Goal: Task Accomplishment & Management: Use online tool/utility

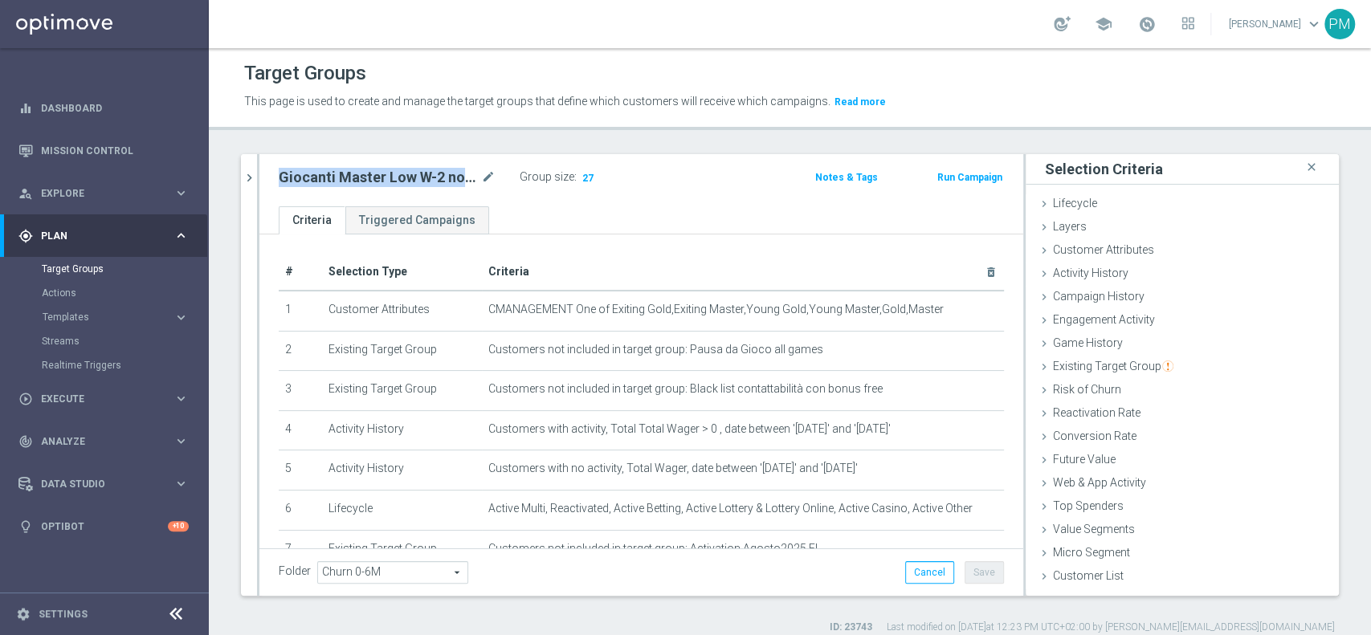
click at [71, 323] on button "Templates keyboard_arrow_right" at bounding box center [116, 317] width 148 height 13
click at [71, 318] on span "Templates" at bounding box center [100, 317] width 115 height 10
click at [71, 335] on link "Optimail" at bounding box center [108, 341] width 117 height 13
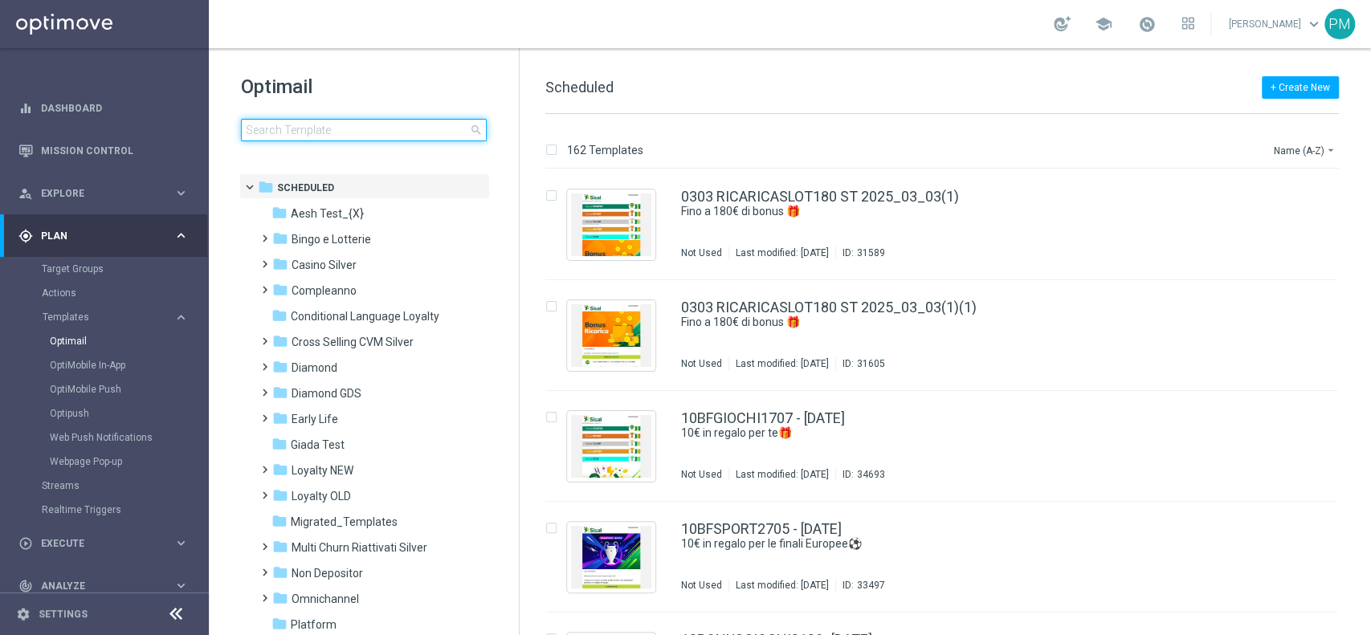
click at [318, 119] on input at bounding box center [364, 130] width 246 height 22
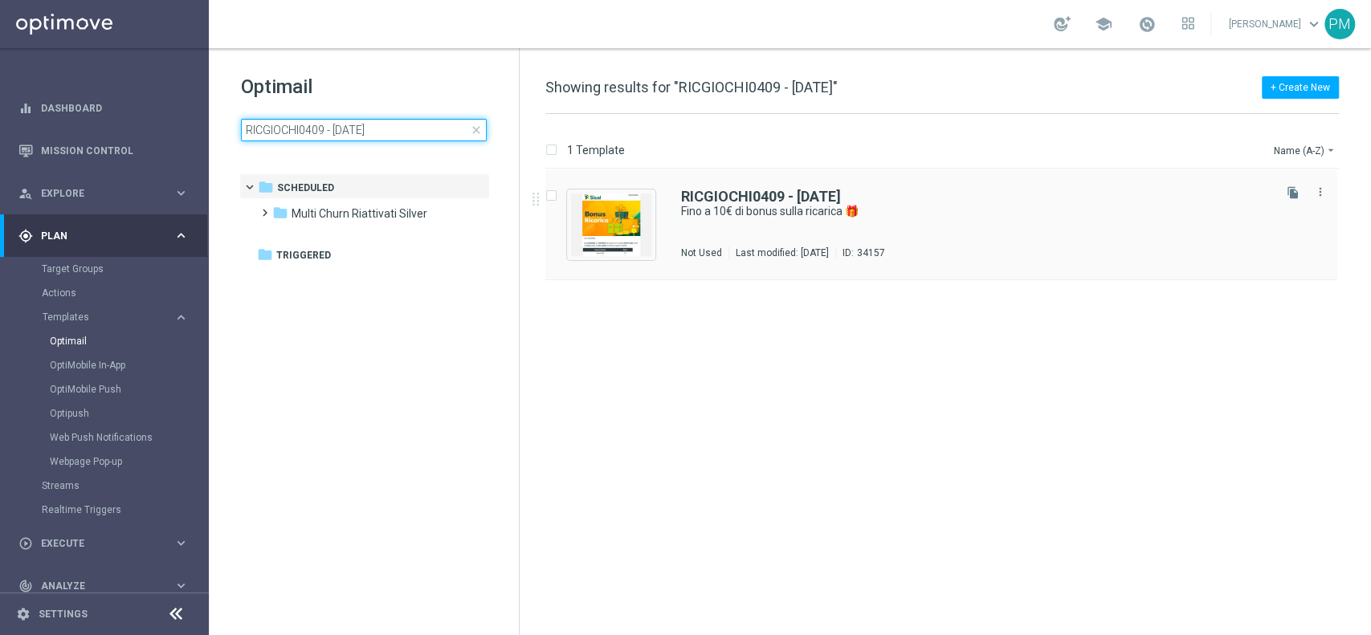
type input "RICGIOCHI0409 - [DATE]"
click at [726, 186] on div "RICGIOCHI0409 - [DATE] Fino a 10€ di bonus sulla ricarica 🎁 Not Used Last modif…" at bounding box center [941, 224] width 792 height 111
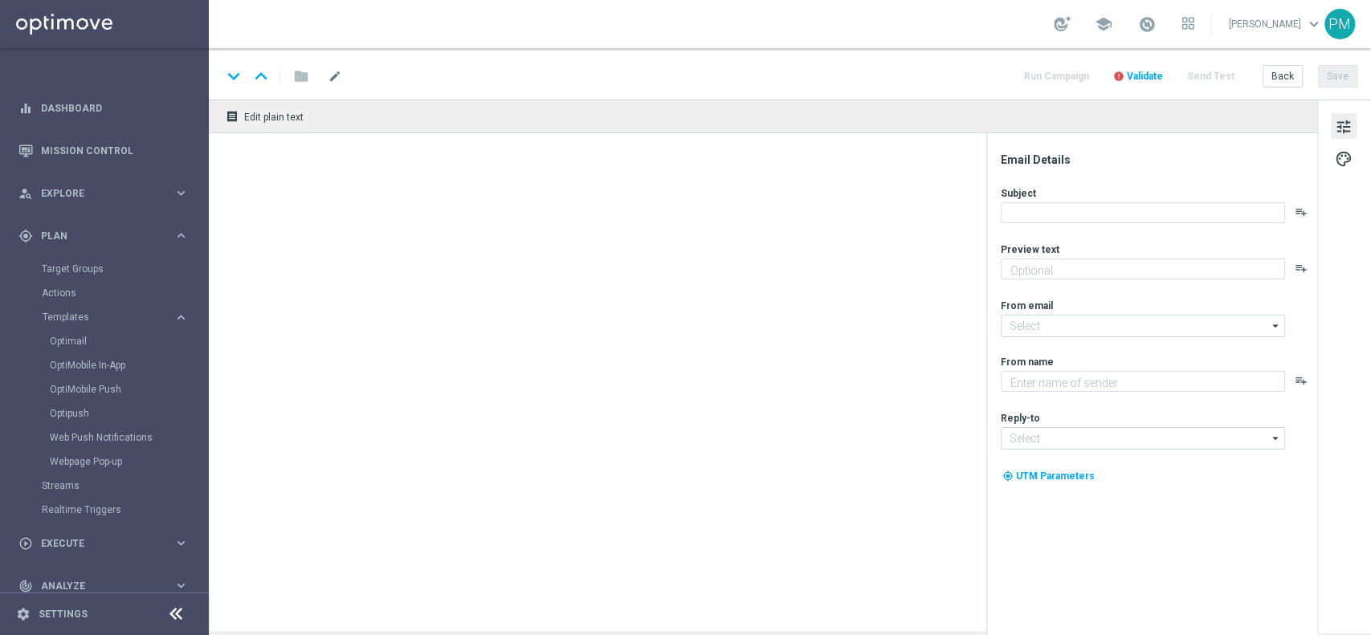
type textarea "Scopri la nuova promozione 🎯"
type input "[EMAIL_ADDRESS][DOMAIN_NAME]"
type textarea "Sisal"
type input "[EMAIL_ADDRESS][DOMAIN_NAME]"
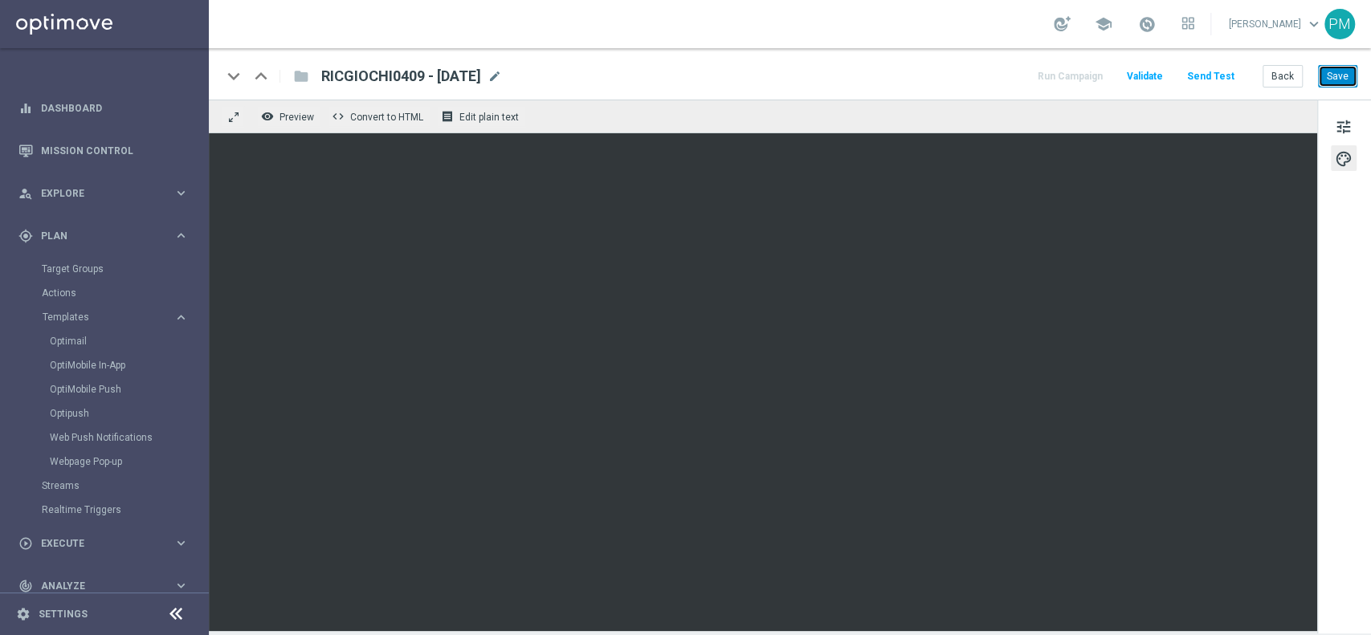
click at [1334, 72] on button "Save" at bounding box center [1337, 76] width 39 height 22
click at [1333, 81] on button "Save" at bounding box center [1337, 76] width 39 height 22
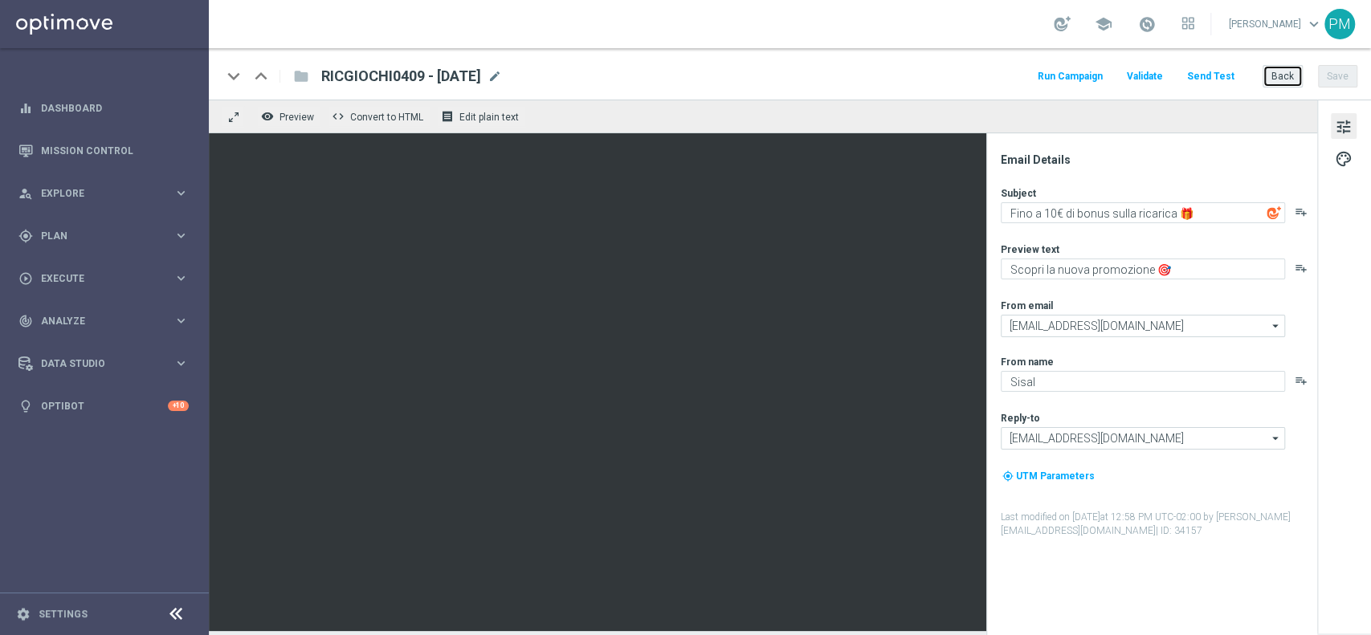
click at [1279, 80] on button "Back" at bounding box center [1282, 76] width 40 height 22
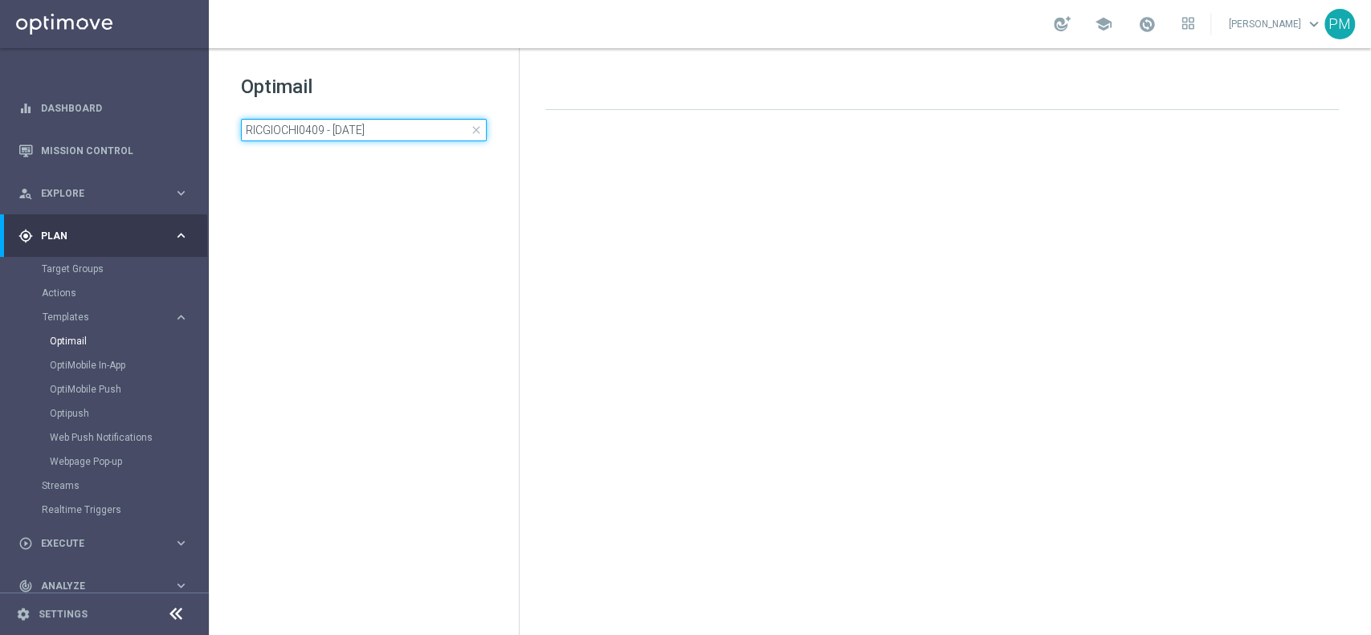
click at [418, 124] on input "RICGIOCHI0409 - [DATE]" at bounding box center [364, 130] width 246 height 22
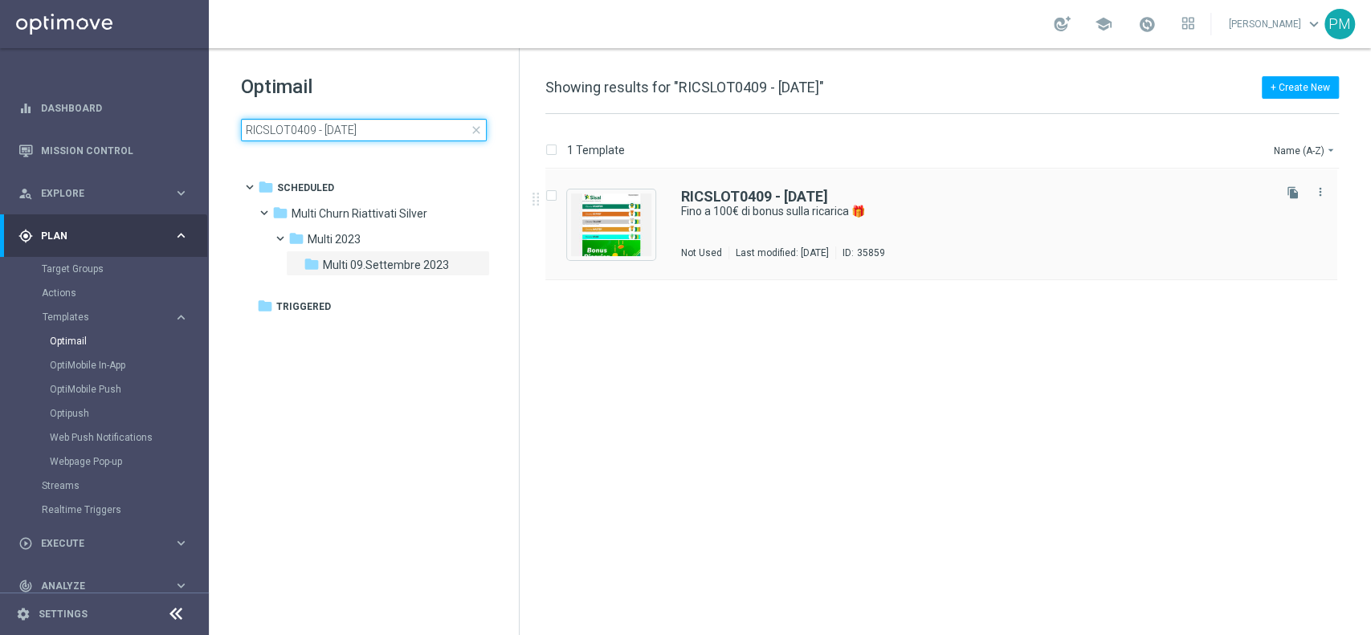
type input "RICSLOT0409 - 2025-09-07"
click at [722, 195] on b "RICSLOT0409 - 2025-09-07" at bounding box center [754, 196] width 147 height 17
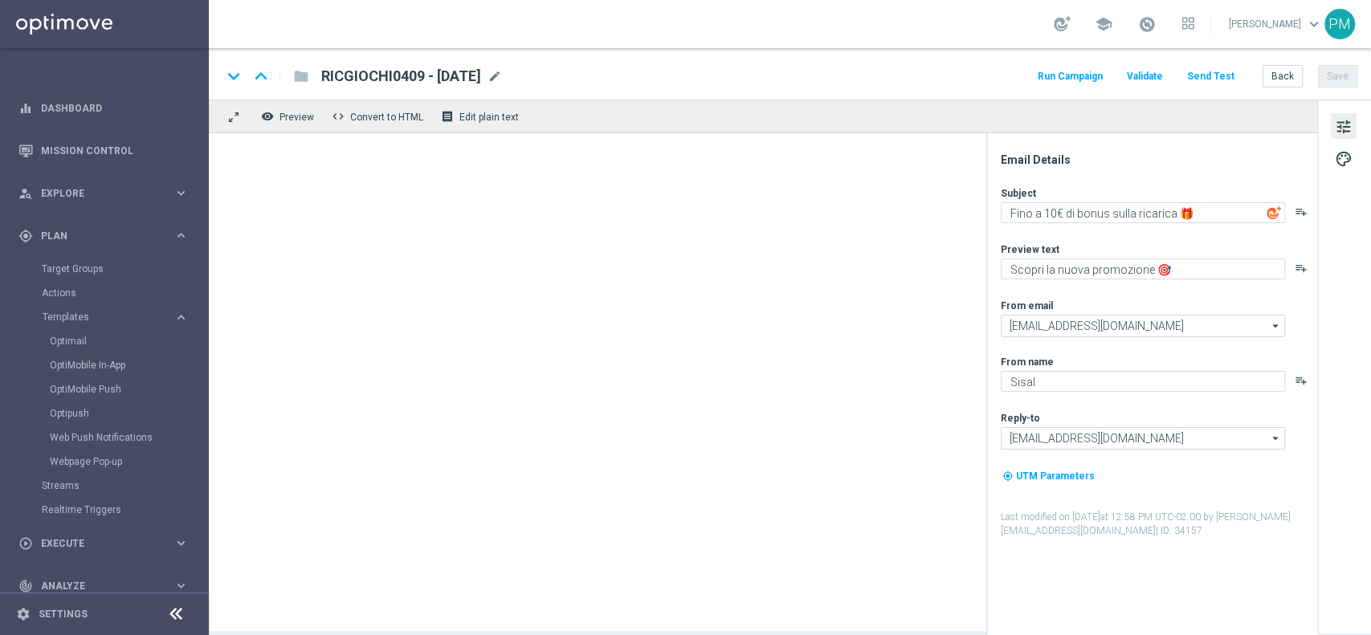
type textarea "Fino a 100€ di bonus sulla ricarica 🎁"
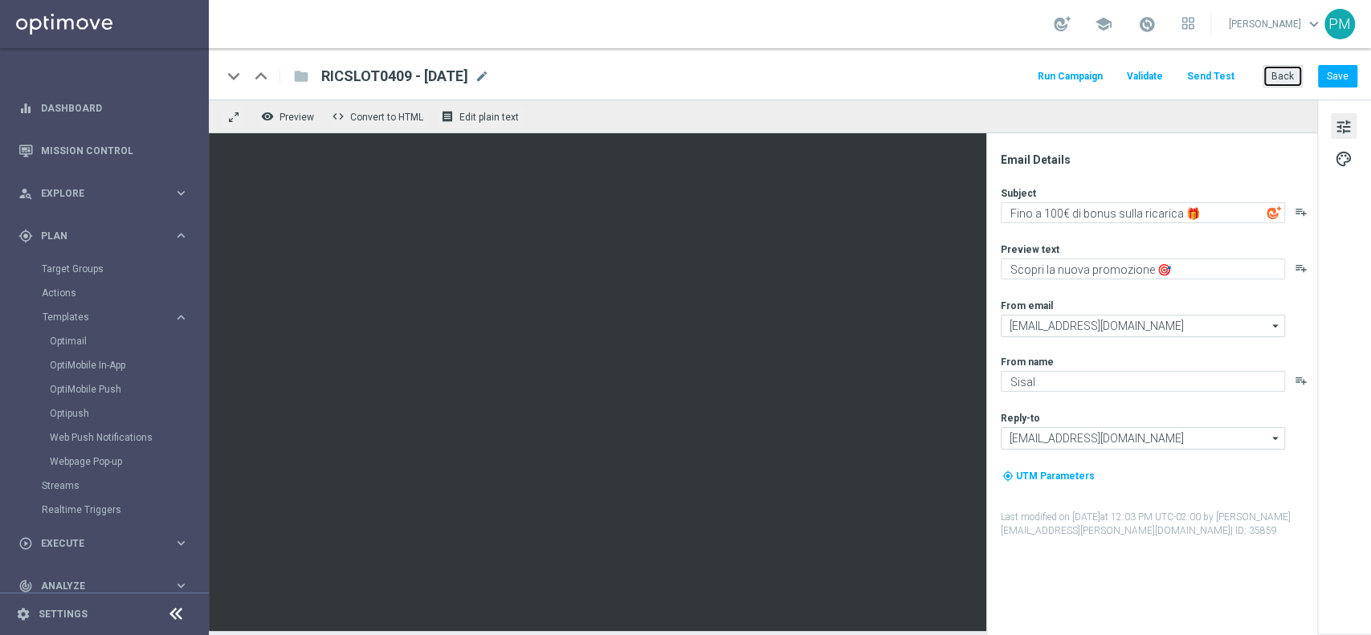
click at [1285, 74] on button "Back" at bounding box center [1282, 76] width 40 height 22
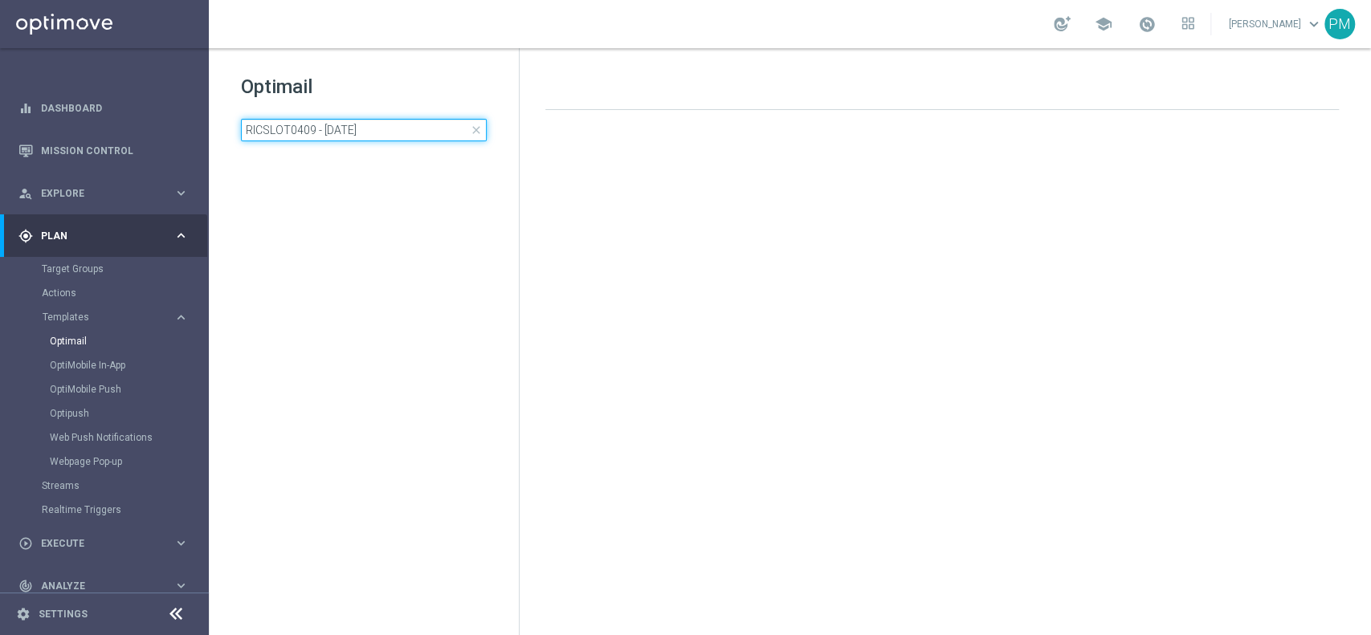
click at [338, 131] on input "RICSLOT0409 - 2025-09-07" at bounding box center [364, 130] width 246 height 22
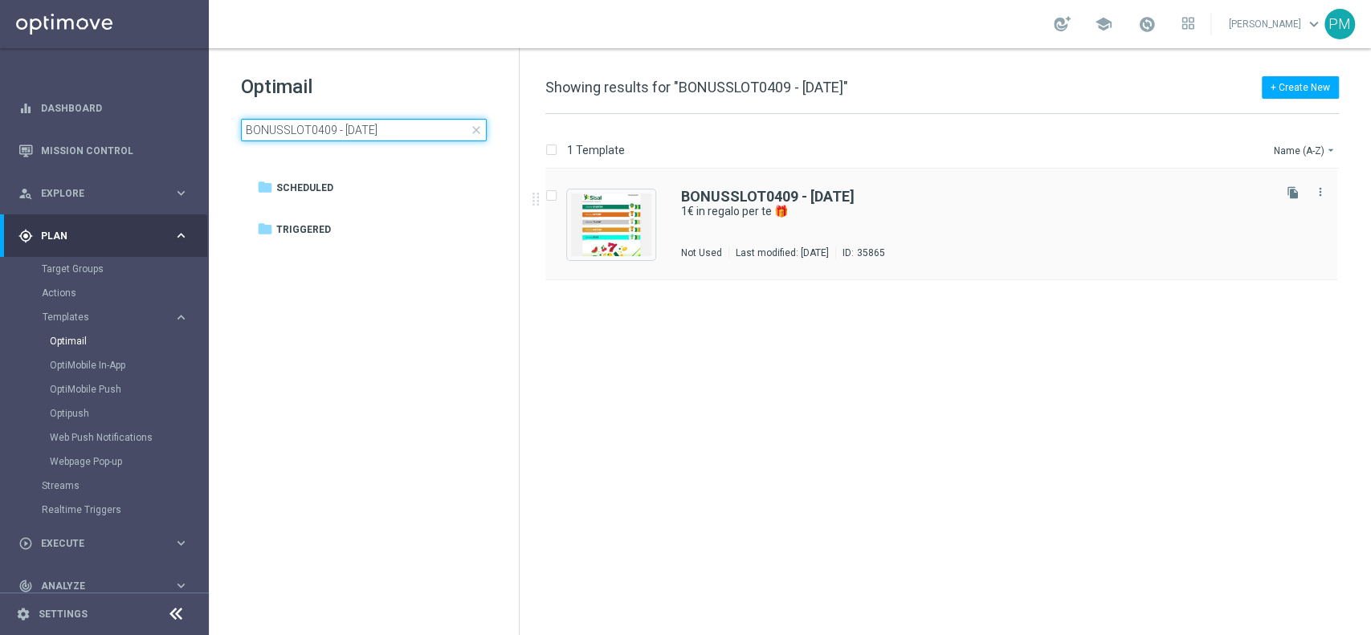
type input "BONUSSLOT0409 - 2025-09-07"
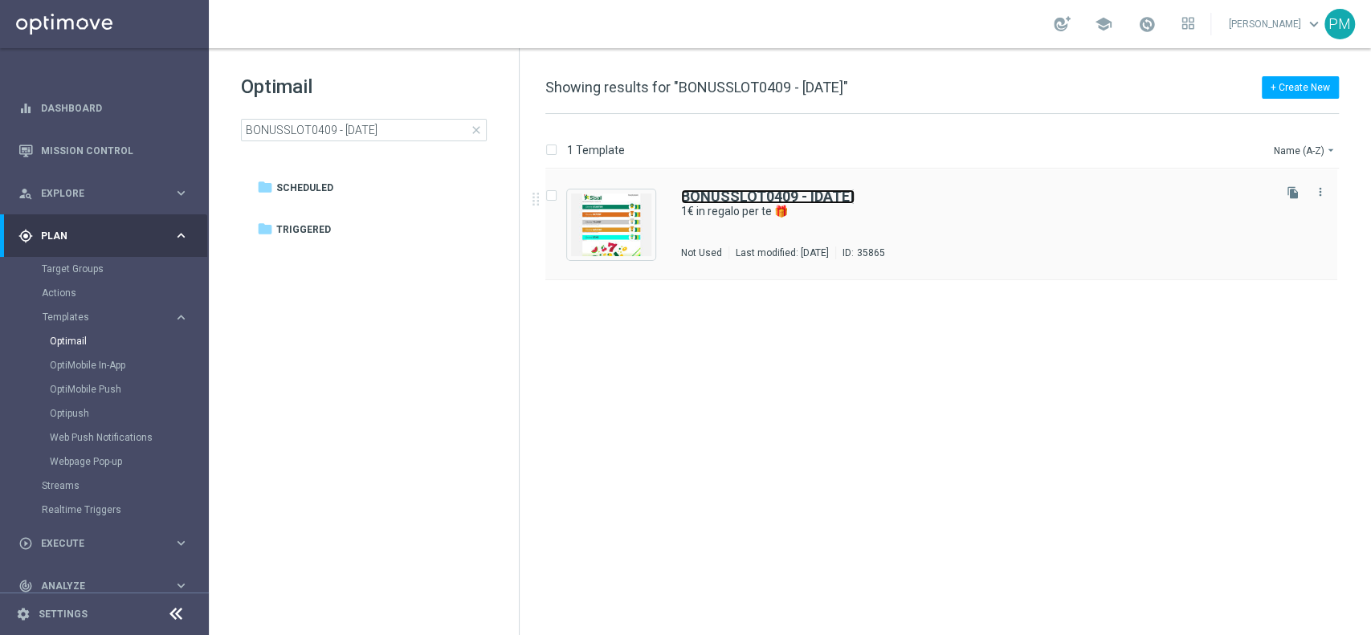
click at [759, 194] on b "BONUSSLOT0409 - 2025-09-07" at bounding box center [767, 196] width 173 height 17
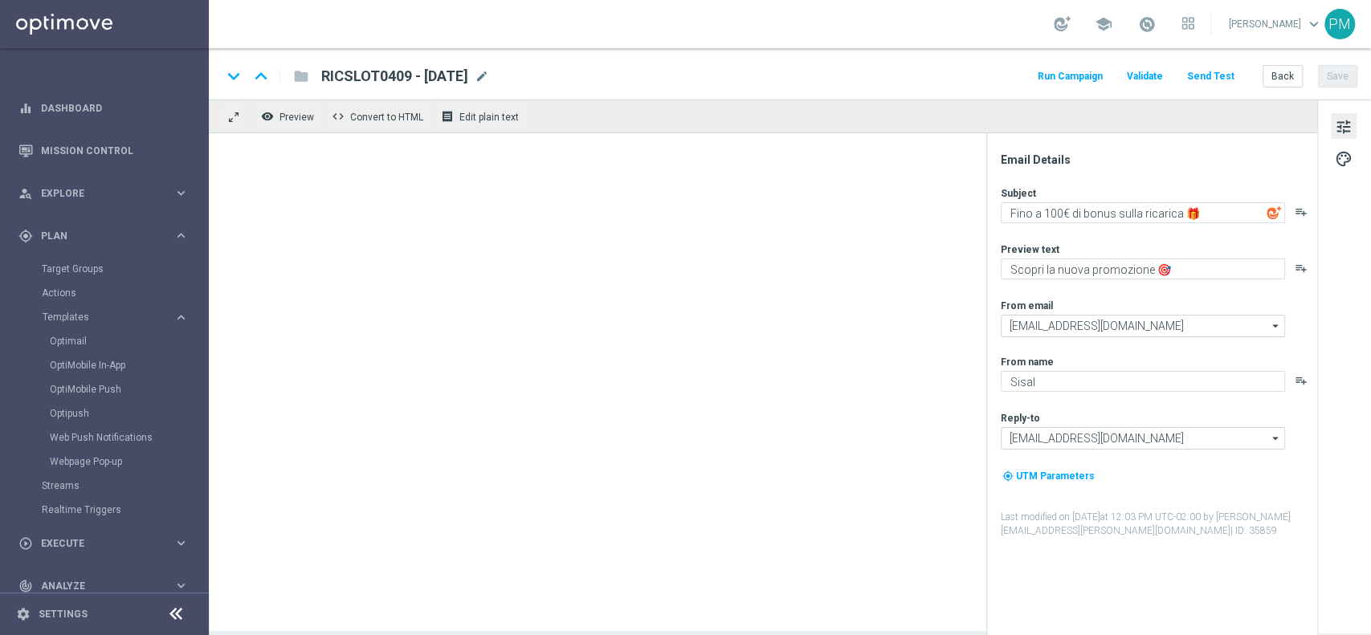
type textarea "1€ in regalo per te 🎁"
type textarea "da usare su qualsiasi Slot!🎰"
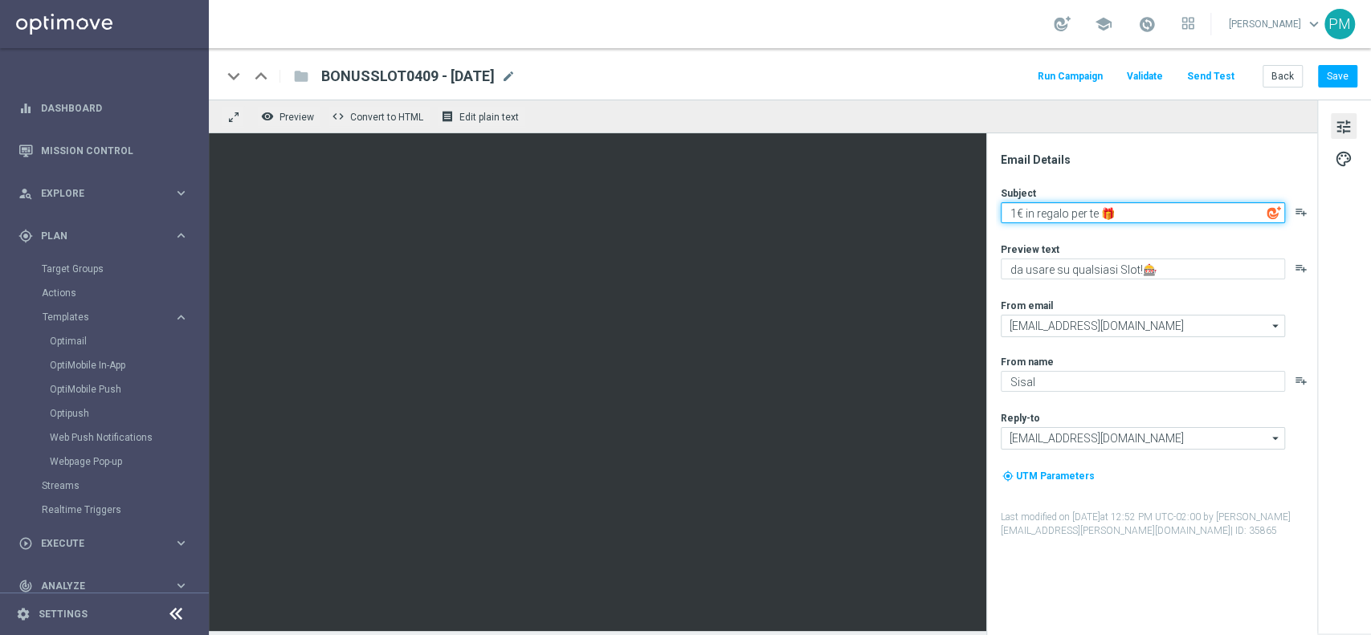
drag, startPoint x: 1023, startPoint y: 211, endPoint x: 993, endPoint y: 211, distance: 30.5
click at [993, 211] on div "Email Details Subject 1€ in regalo per te 🎁 playlist_add Preview text da usare …" at bounding box center [1151, 384] width 331 height 502
click at [1027, 210] on textarea "1€ in regalo per te 🎁" at bounding box center [1143, 212] width 284 height 21
type textarea "Un regalo per te 🎁"
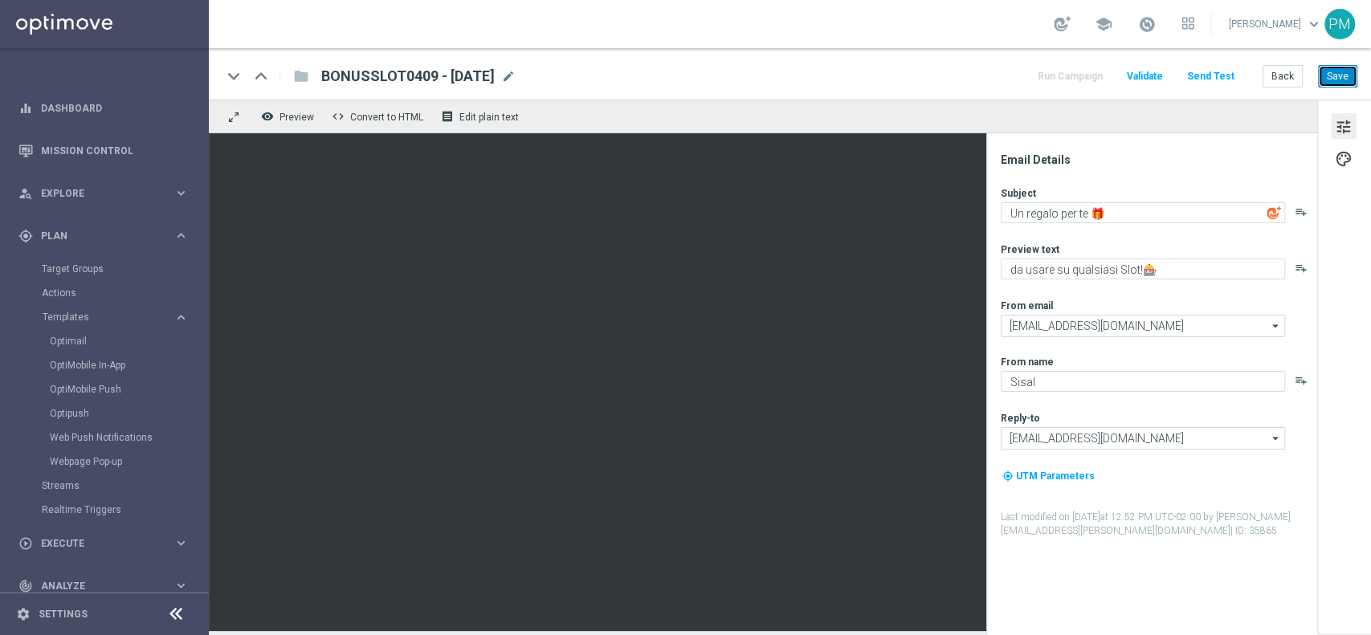
click at [1345, 73] on button "Save" at bounding box center [1337, 76] width 39 height 22
click at [1339, 79] on button "Save" at bounding box center [1337, 76] width 39 height 22
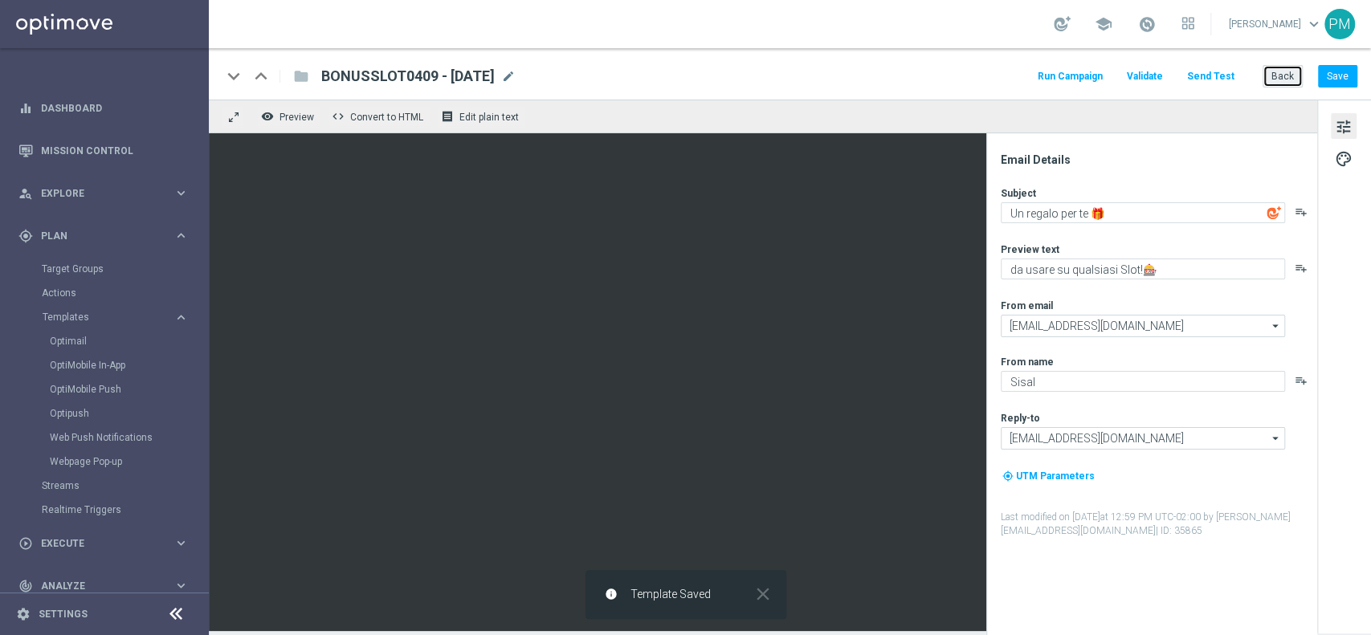
click at [1279, 74] on button "Back" at bounding box center [1282, 76] width 40 height 22
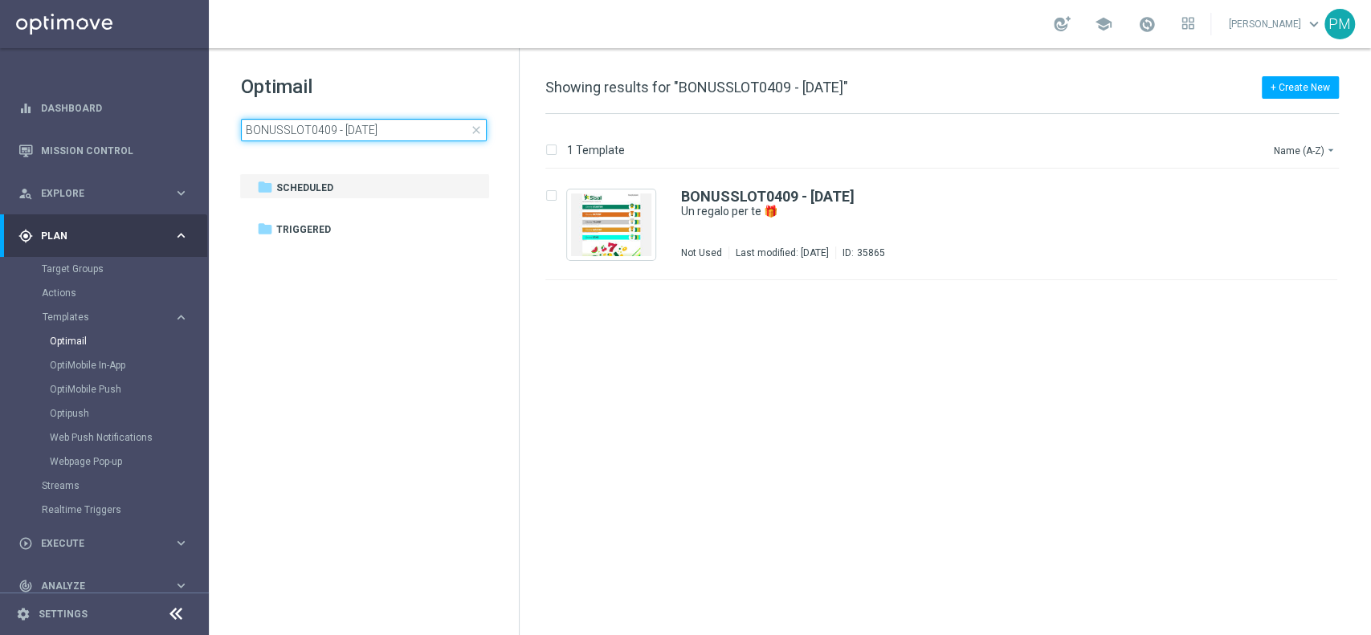
click at [400, 132] on input "BONUSSLOT0409 - 2025-09-07" at bounding box center [364, 130] width 246 height 22
type input "BONUSGIOCHI0409 - 2025-09-07"
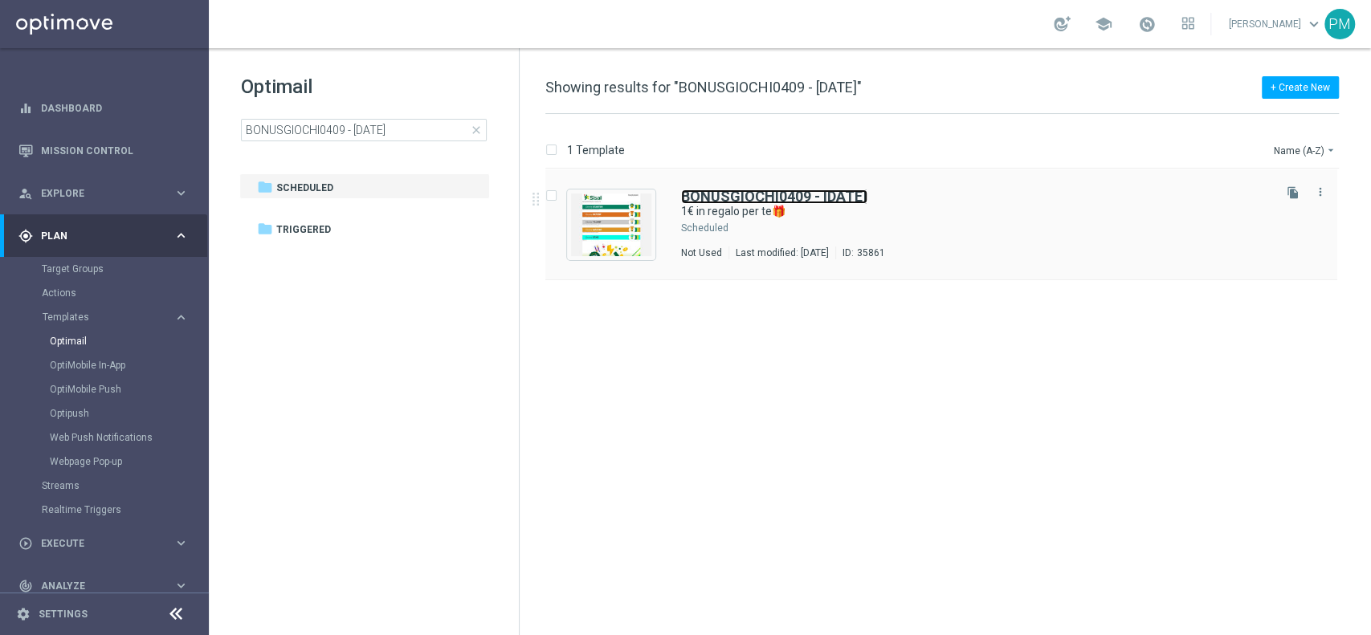
click at [737, 192] on b "BONUSGIOCHI0409 - 2025-09-07" at bounding box center [774, 196] width 186 height 17
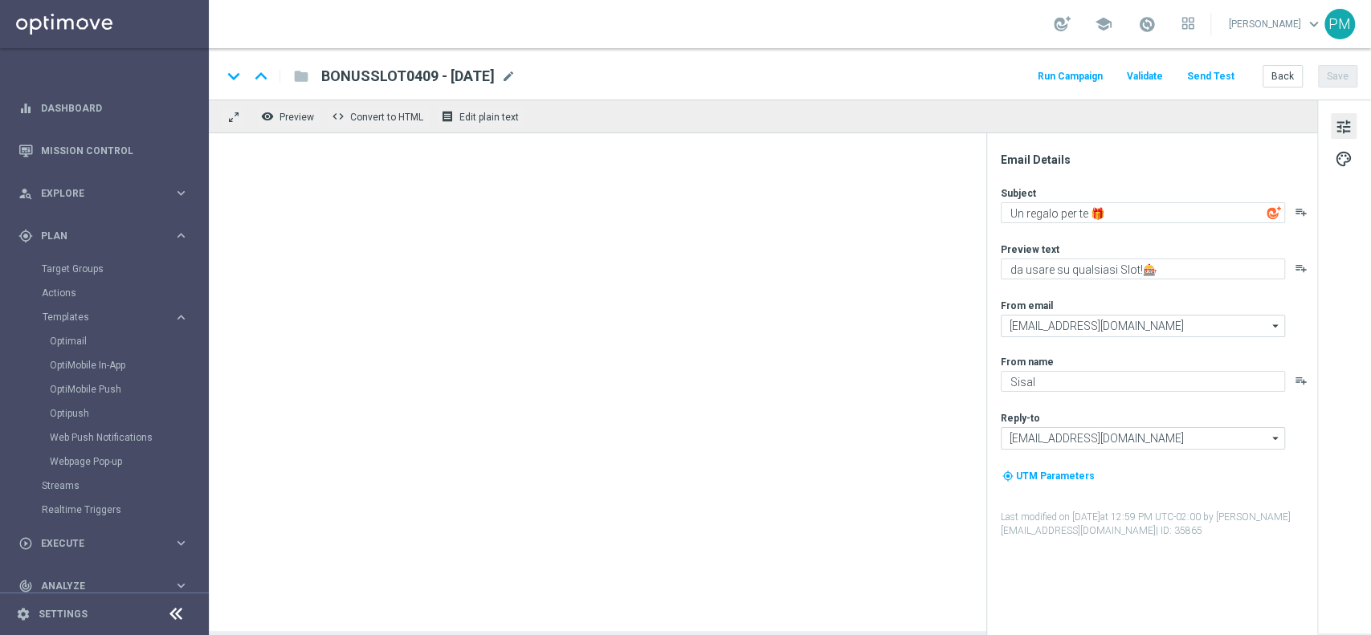
type textarea "1€ in regalo per te🎁"
type textarea "da usare su qualsiasi gioco!"
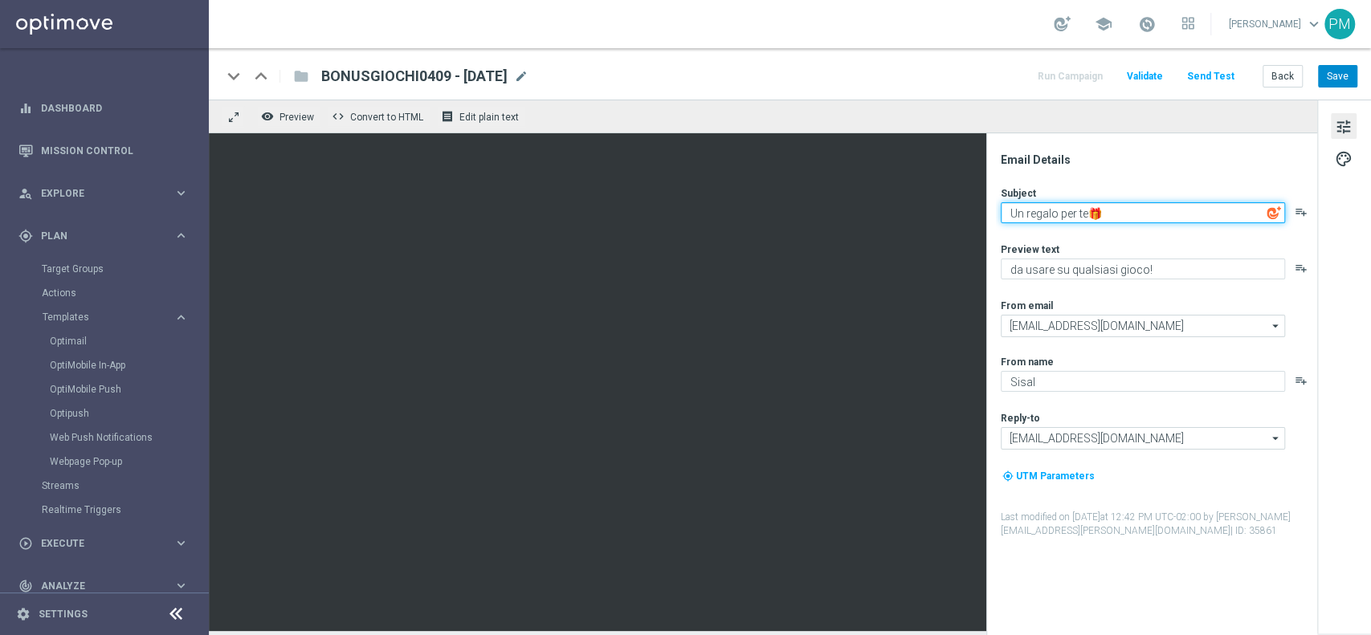
type textarea "Un regalo per te🎁"
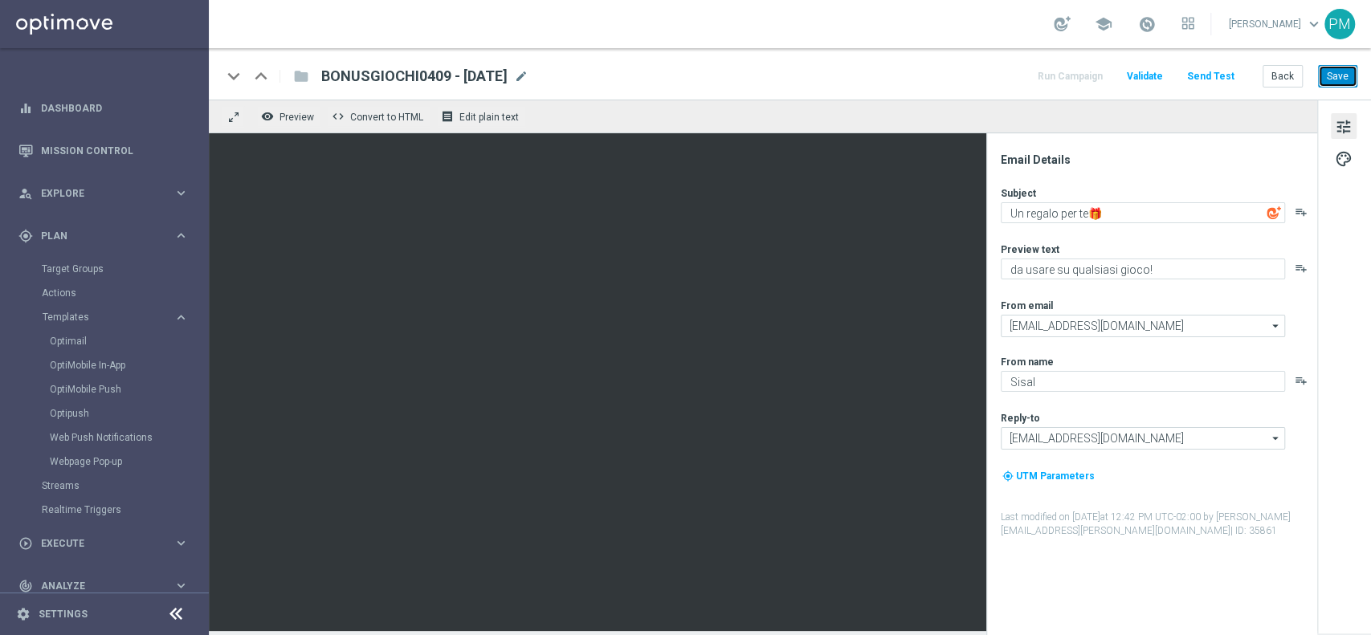
click at [1341, 73] on button "Save" at bounding box center [1337, 76] width 39 height 22
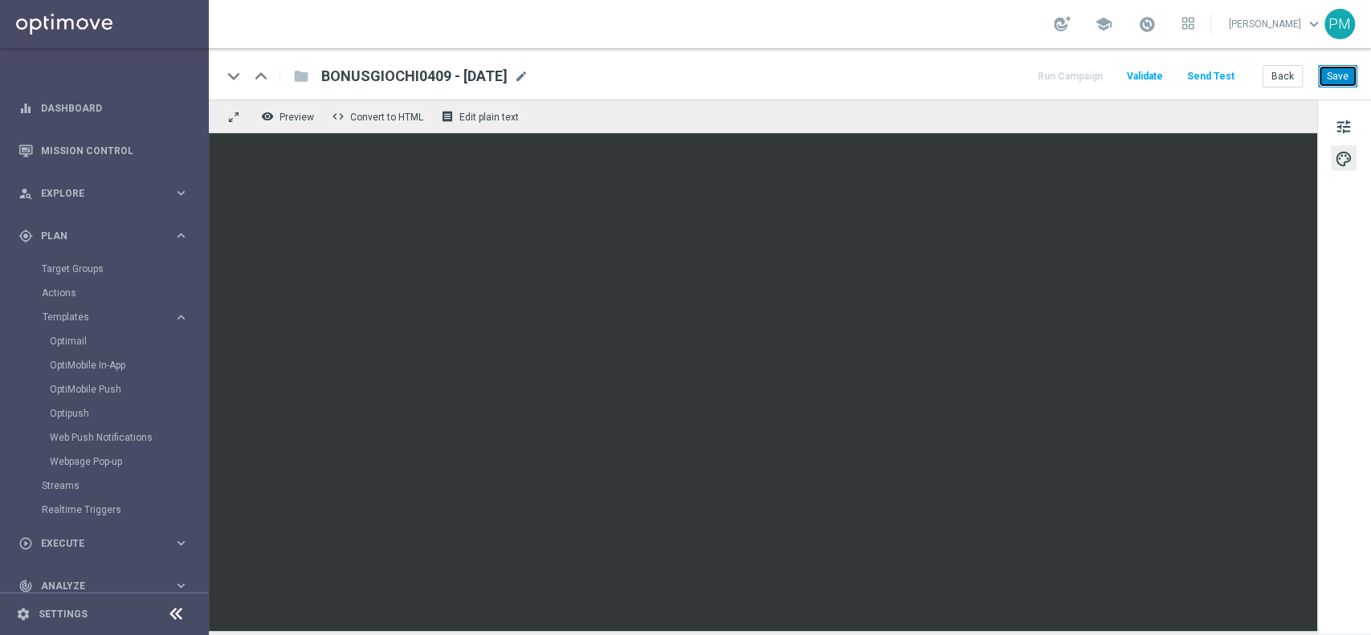
click at [1335, 78] on button "Save" at bounding box center [1337, 76] width 39 height 22
